Goal: Information Seeking & Learning: Understand process/instructions

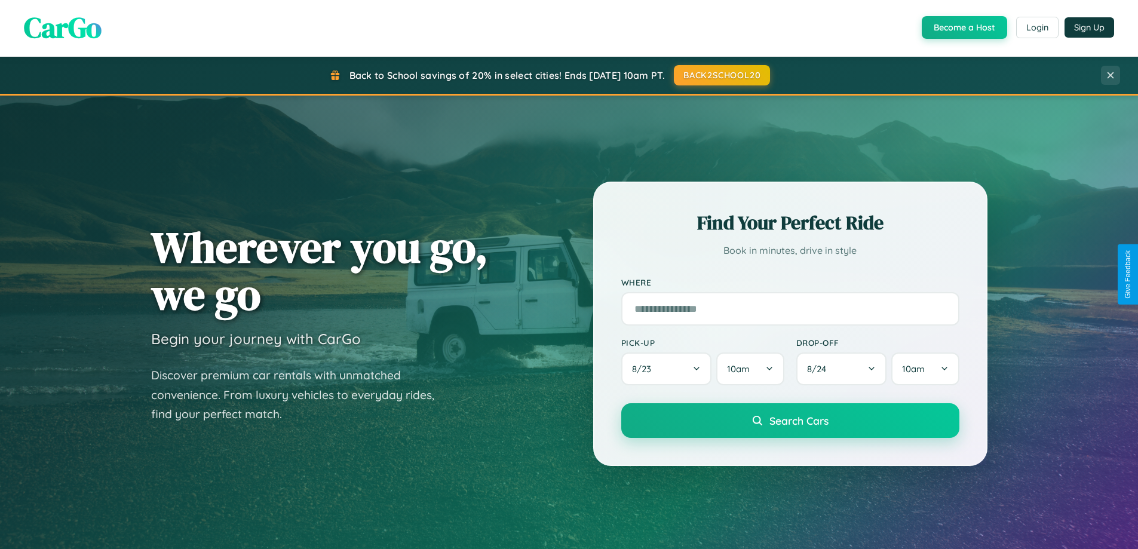
scroll to position [822, 0]
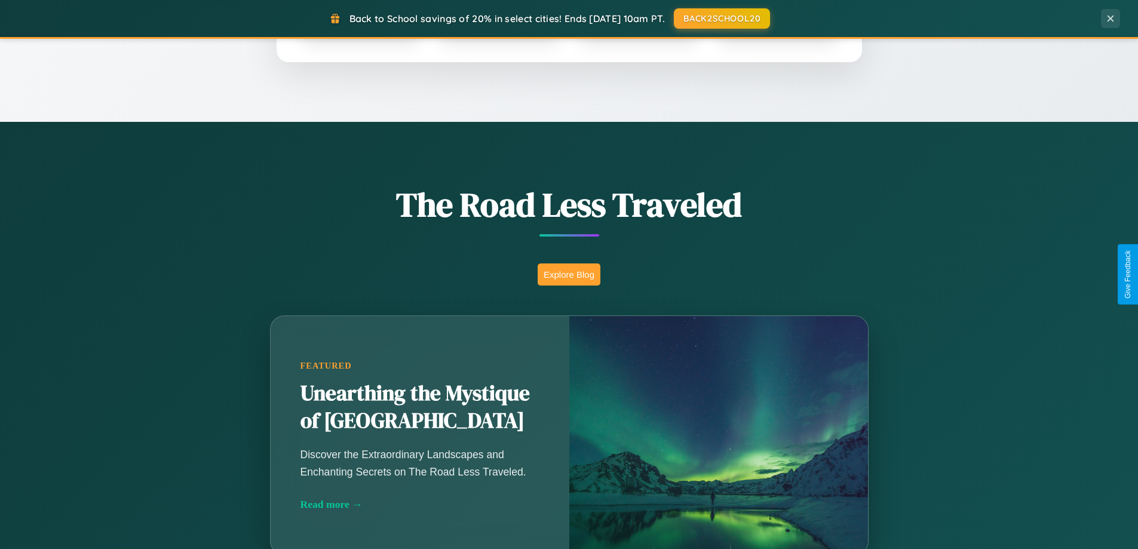
click at [569, 274] on button "Explore Blog" at bounding box center [569, 274] width 63 height 22
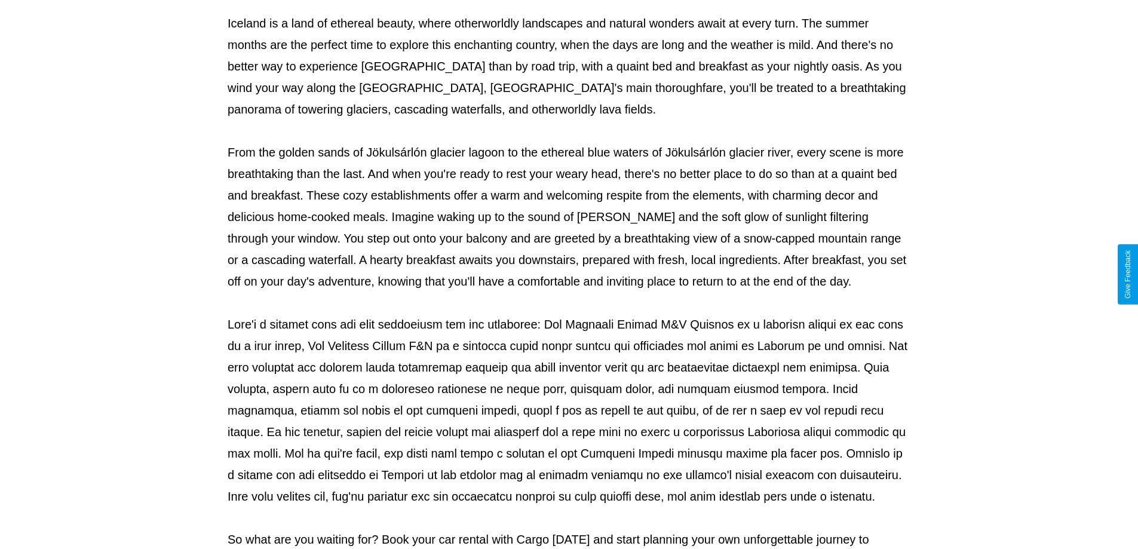
scroll to position [386, 0]
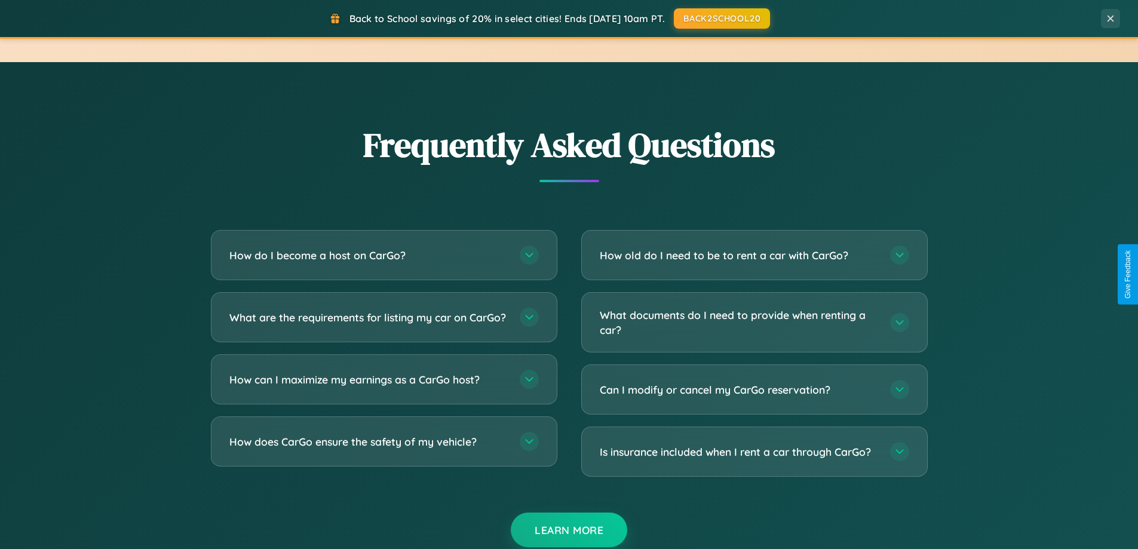
scroll to position [2298, 0]
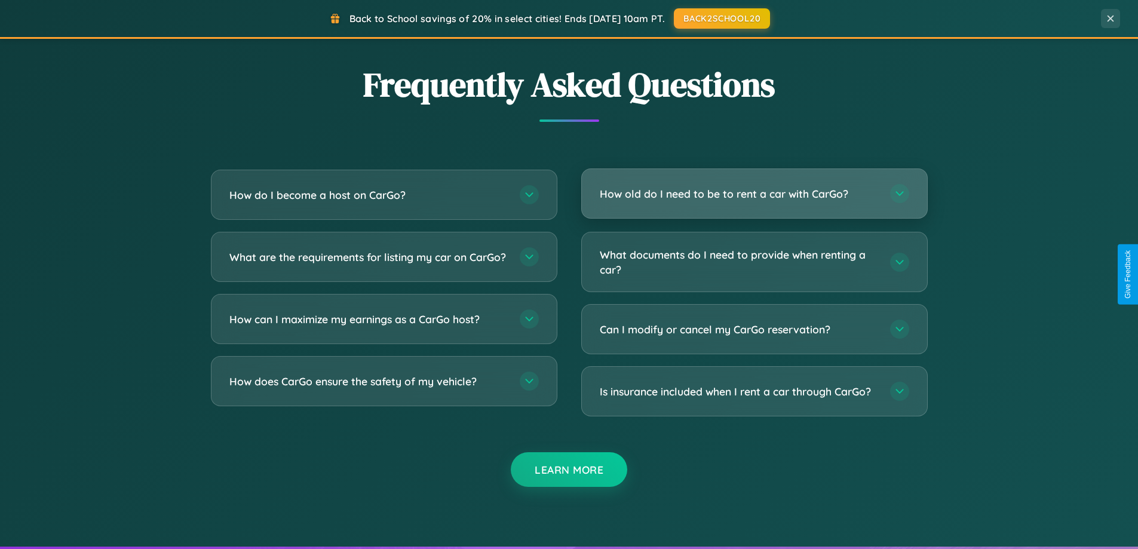
click at [754, 195] on h3 "How old do I need to be to rent a car with CarGo?" at bounding box center [739, 193] width 278 height 15
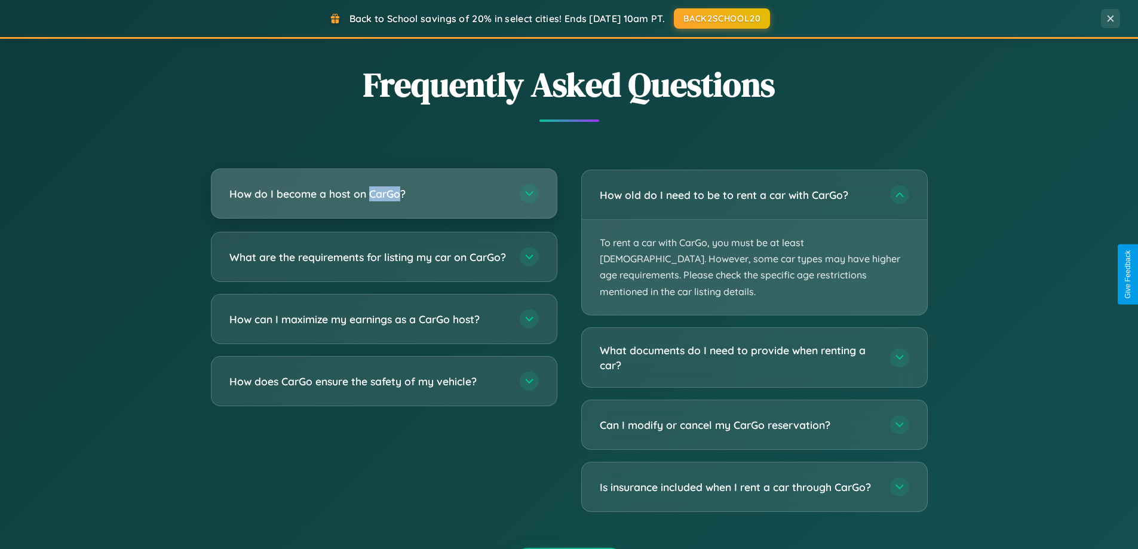
click at [383, 195] on h3 "How do I become a host on CarGo?" at bounding box center [368, 193] width 278 height 15
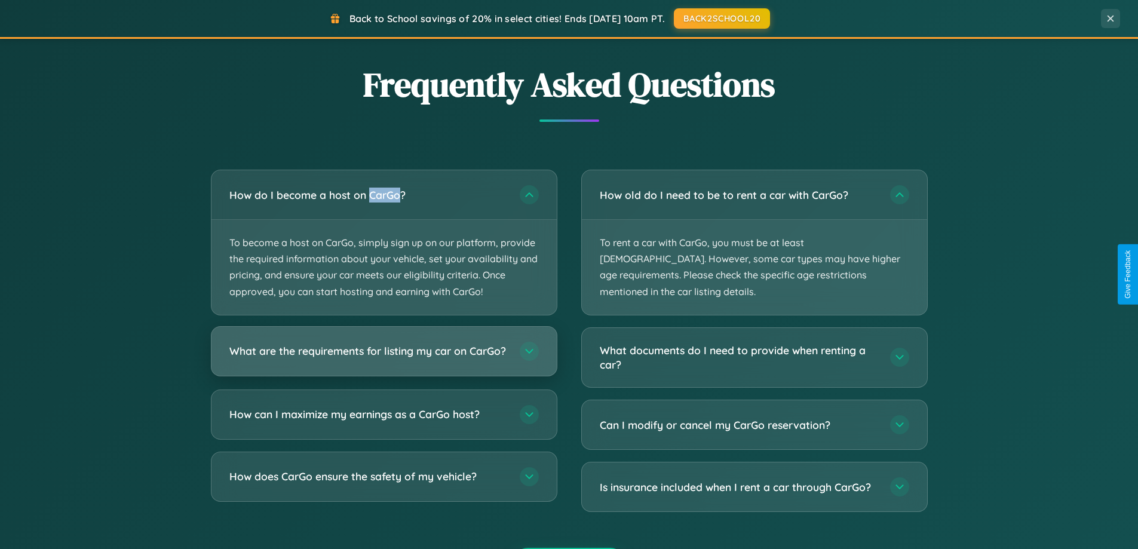
click at [383, 357] on h3 "What are the requirements for listing my car on CarGo?" at bounding box center [368, 350] width 278 height 15
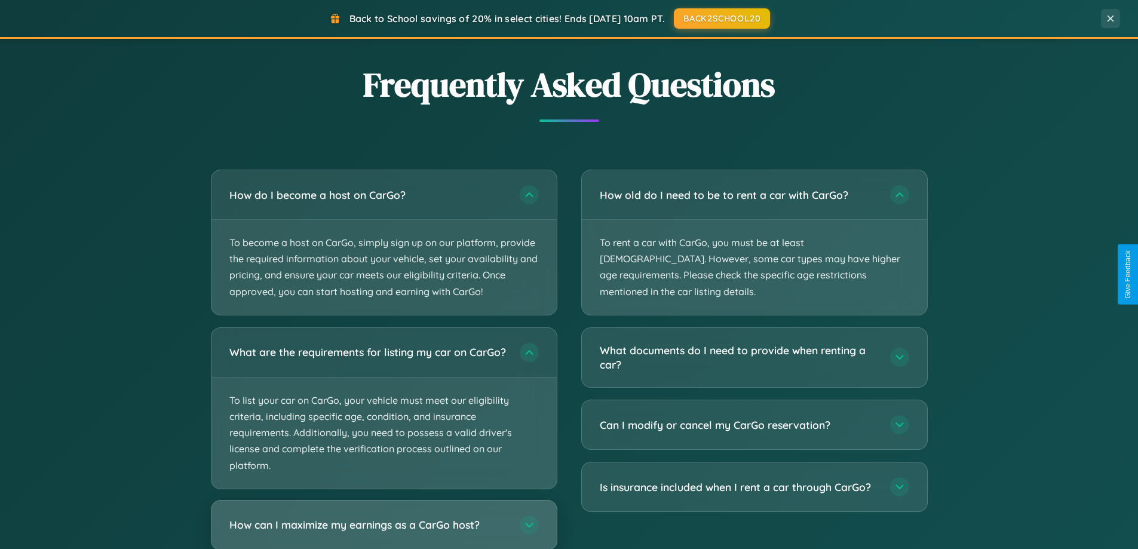
click at [383, 529] on h3 "How can I maximize my earnings as a CarGo host?" at bounding box center [368, 524] width 278 height 15
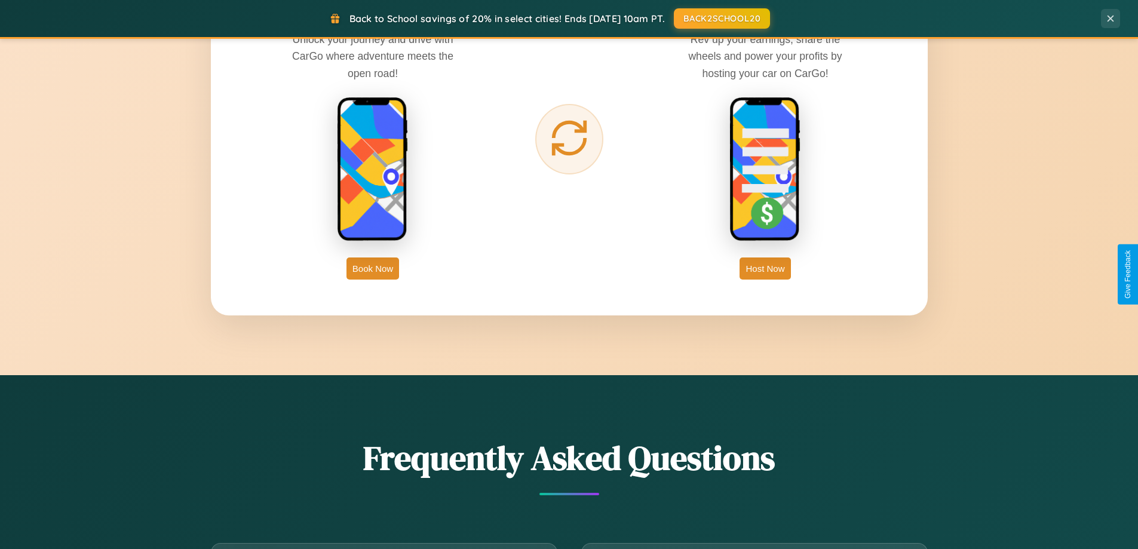
scroll to position [1919, 0]
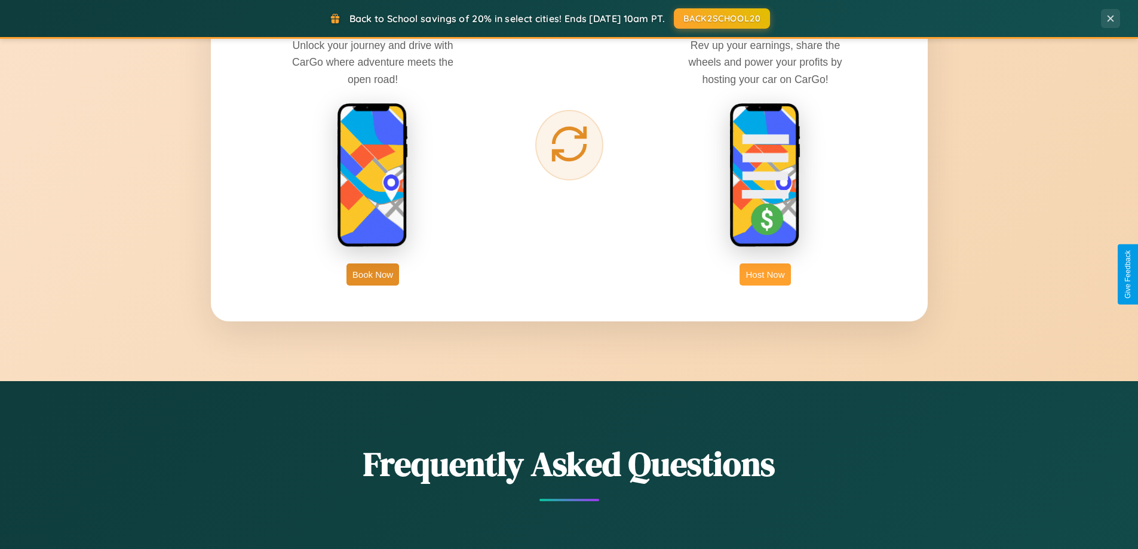
click at [765, 274] on button "Host Now" at bounding box center [764, 274] width 51 height 22
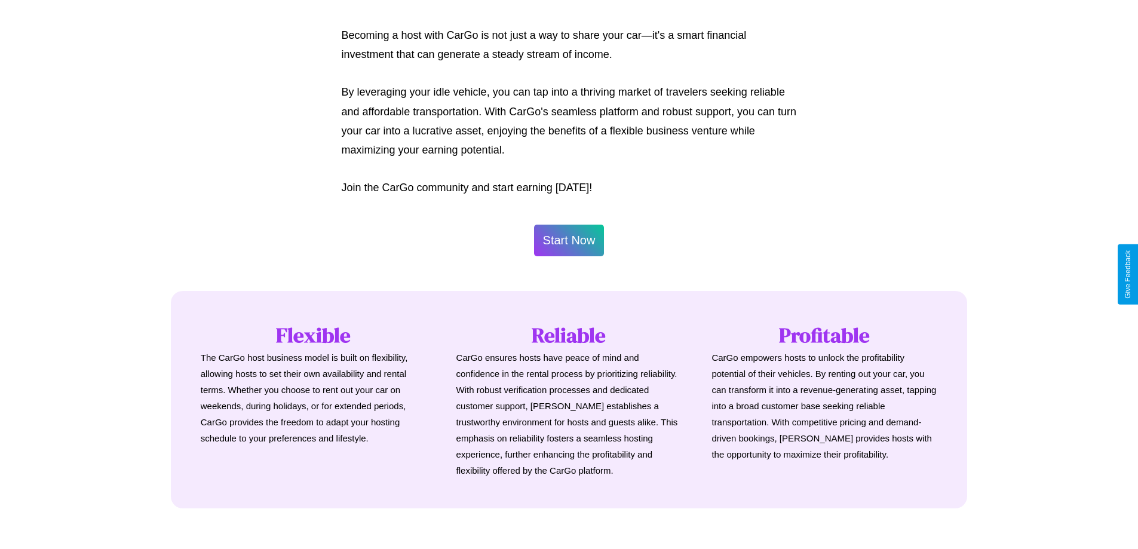
scroll to position [1614, 0]
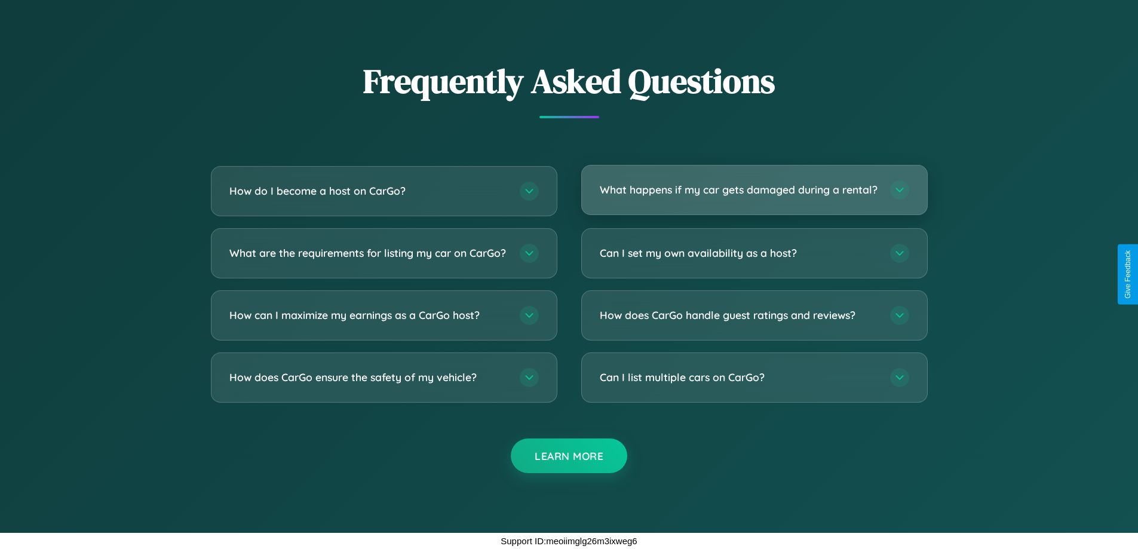
click at [754, 185] on h3 "What happens if my car gets damaged during a rental?" at bounding box center [739, 189] width 278 height 15
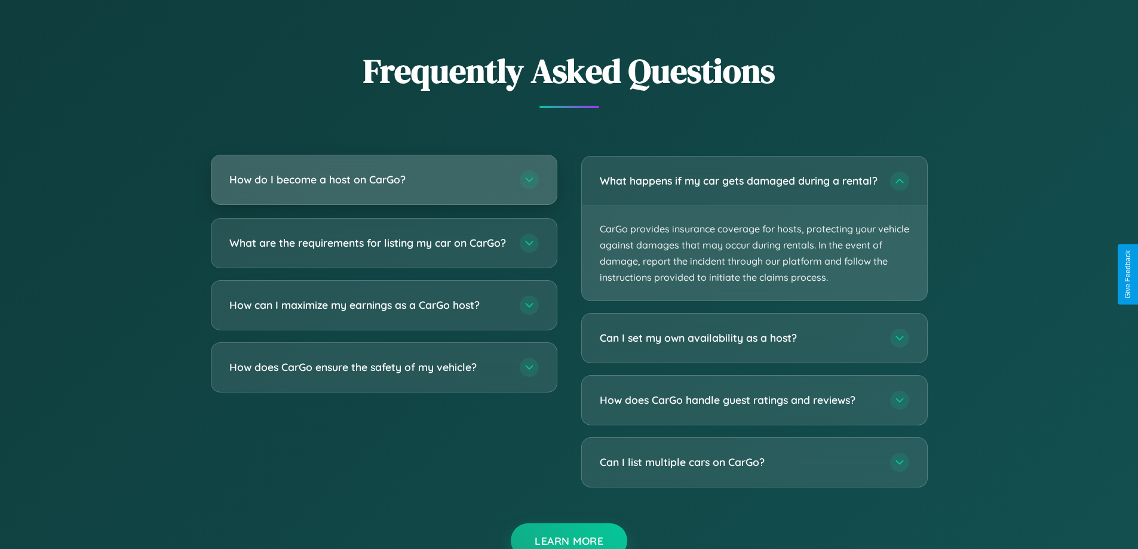
click at [383, 180] on h3 "How do I become a host on CarGo?" at bounding box center [368, 179] width 278 height 15
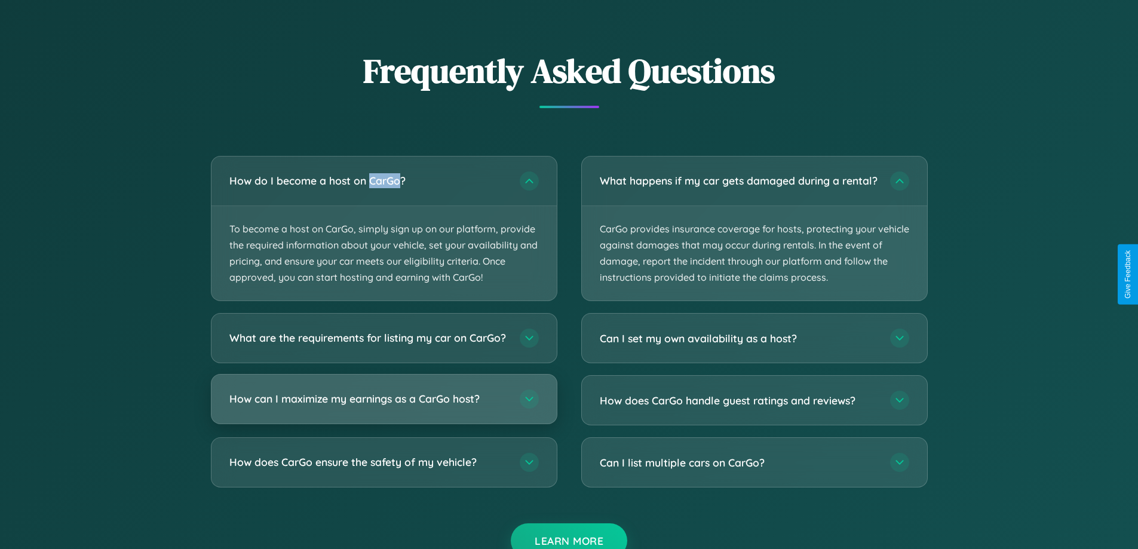
click at [383, 407] on h3 "How can I maximize my earnings as a CarGo host?" at bounding box center [368, 399] width 278 height 15
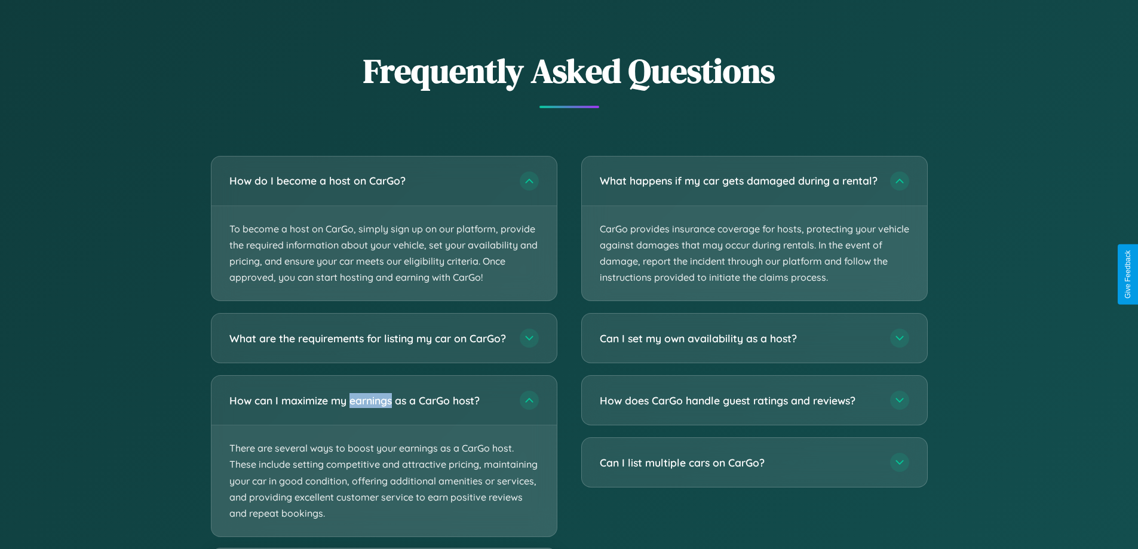
scroll to position [1675, 0]
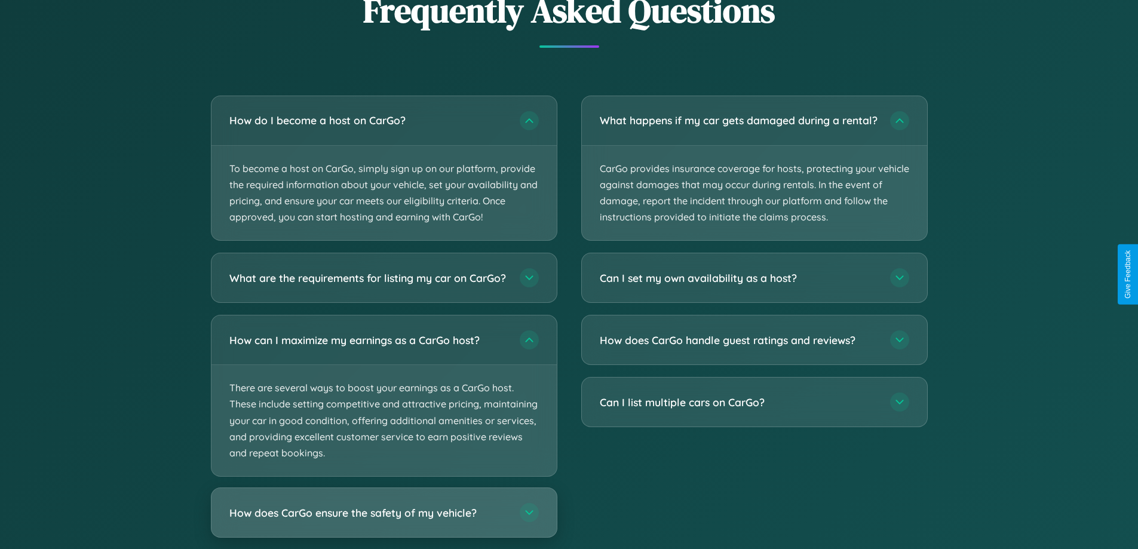
click at [383, 520] on h3 "How does CarGo ensure the safety of my vehicle?" at bounding box center [368, 512] width 278 height 15
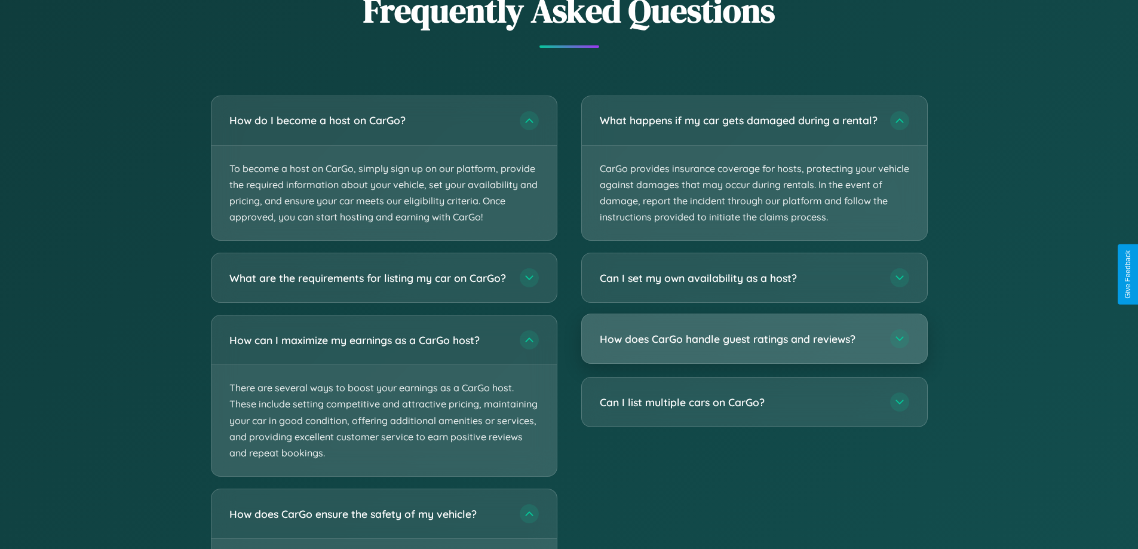
click at [754, 346] on h3 "How does CarGo handle guest ratings and reviews?" at bounding box center [739, 338] width 278 height 15
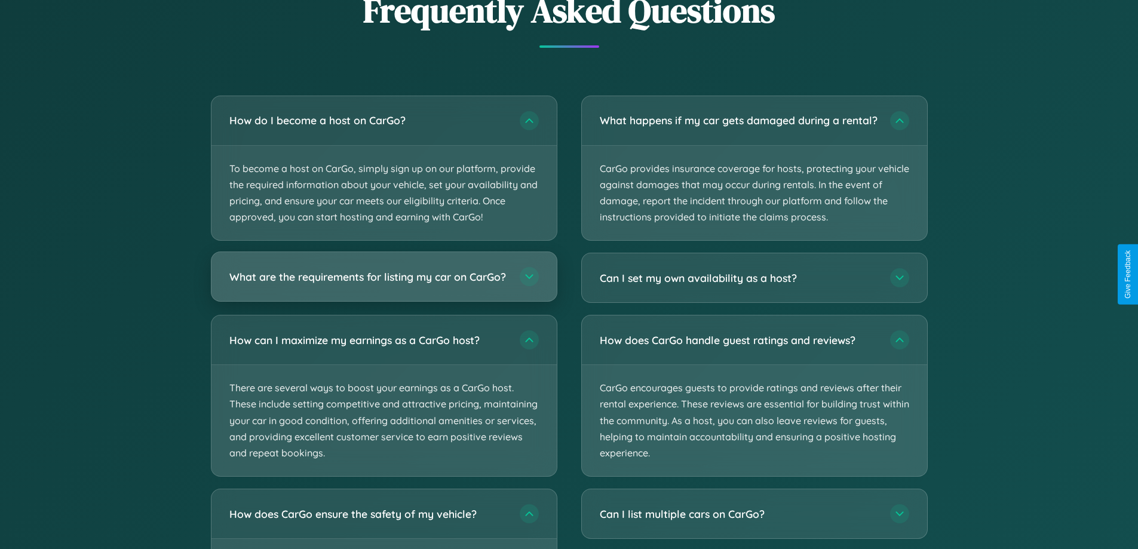
click at [383, 282] on h3 "What are the requirements for listing my car on CarGo?" at bounding box center [368, 276] width 278 height 15
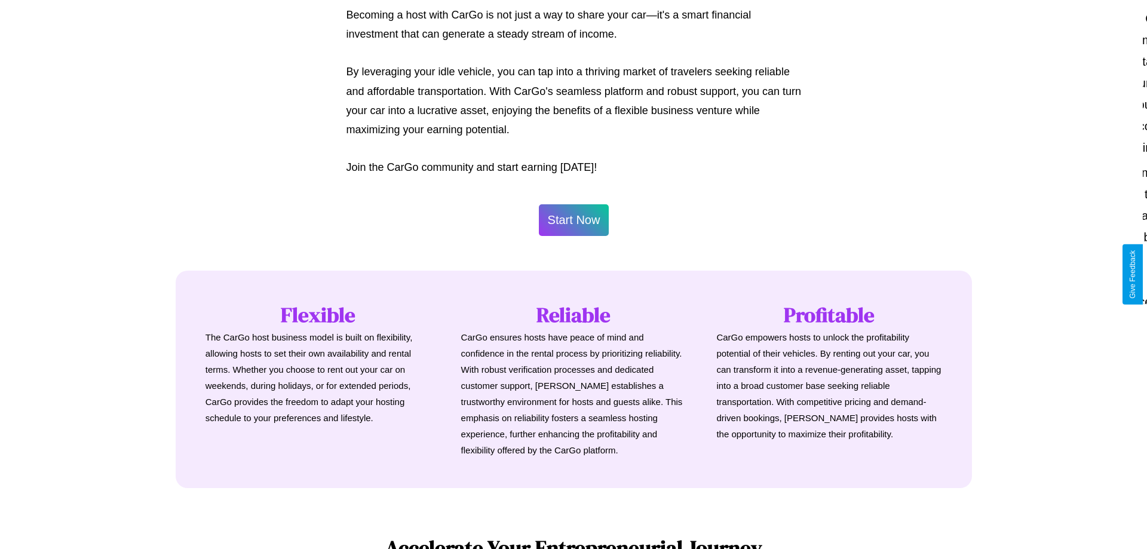
scroll to position [577, 0]
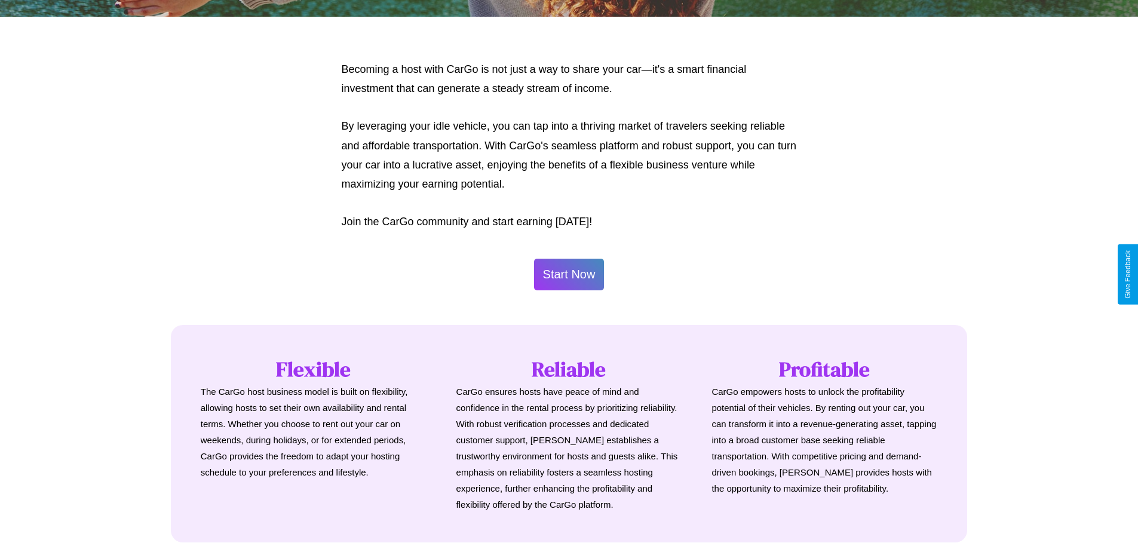
click at [569, 274] on button "Start Now" at bounding box center [569, 275] width 70 height 32
